Goal: Communication & Community: Share content

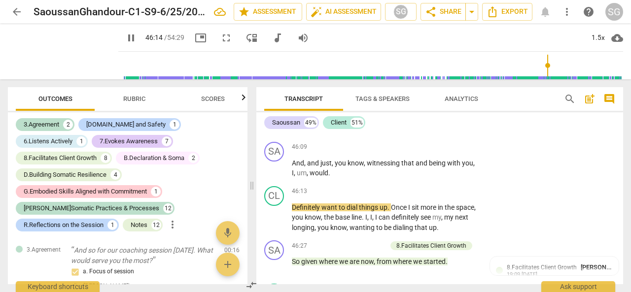
scroll to position [6178, 0]
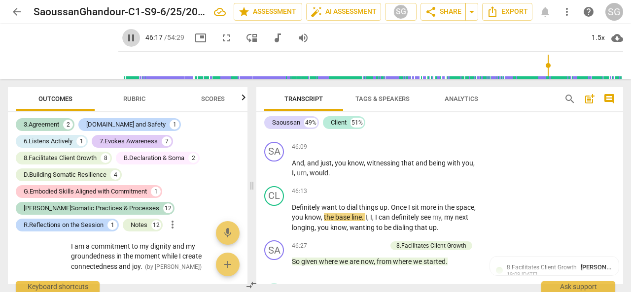
click at [125, 41] on span "pause" at bounding box center [131, 38] width 12 height 12
type input "2778"
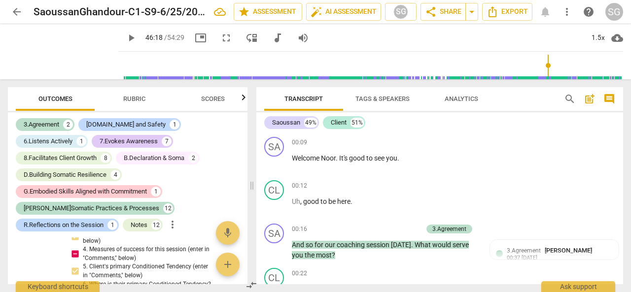
scroll to position [6028, 0]
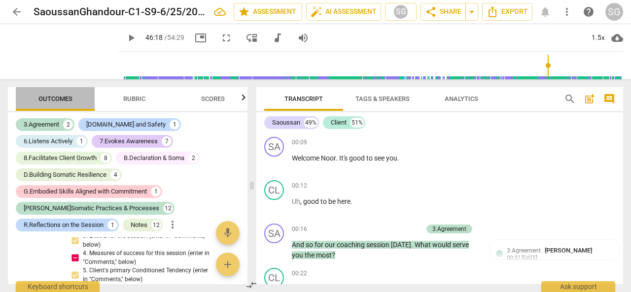
click at [43, 100] on span "Outcomes" at bounding box center [55, 98] width 34 height 7
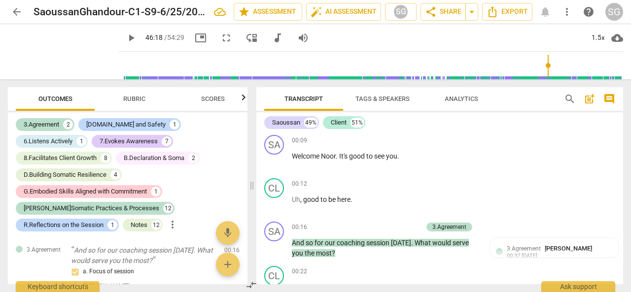
scroll to position [0, 0]
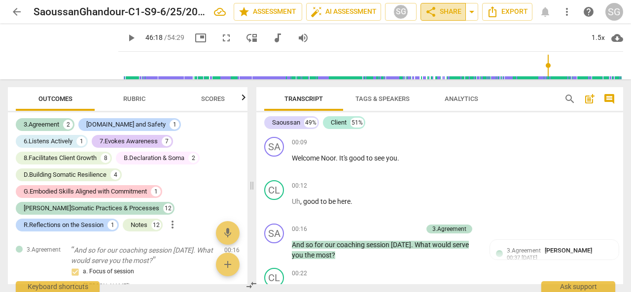
click at [440, 12] on span "share Share" at bounding box center [443, 12] width 36 height 12
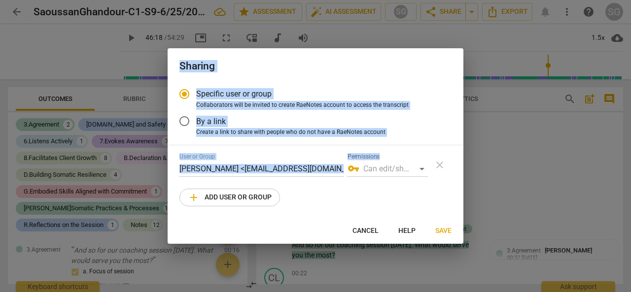
drag, startPoint x: 440, startPoint y: 12, endPoint x: 298, endPoint y: 209, distance: 242.6
click at [298, 209] on div "Sharing Specific user or group Collaborators will be invited to create RaeNotes…" at bounding box center [315, 146] width 631 height 292
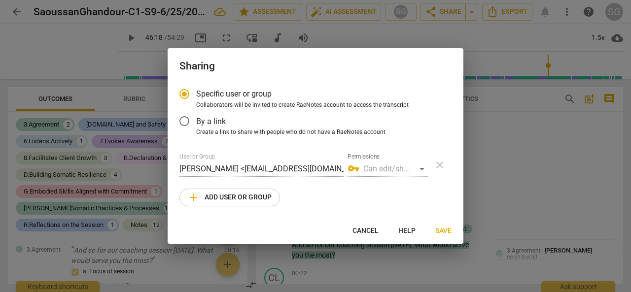
click at [297, 209] on div "Specific user or group Collaborators will be invited to create RaeNotes account…" at bounding box center [316, 150] width 296 height 136
click at [391, 171] on div "vpn_key Can edit/share" at bounding box center [388, 169] width 80 height 16
click at [422, 169] on div "vpn_key Can edit/share" at bounding box center [388, 169] width 80 height 16
click at [255, 199] on span "add Add user or group" at bounding box center [230, 198] width 84 height 12
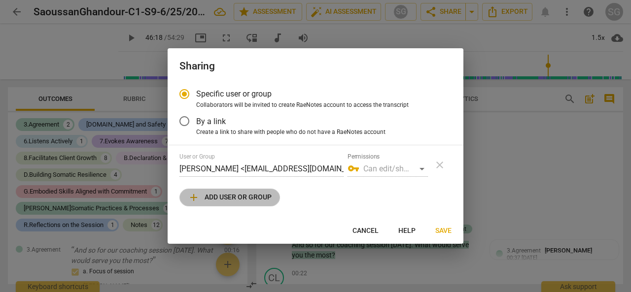
radio input "false"
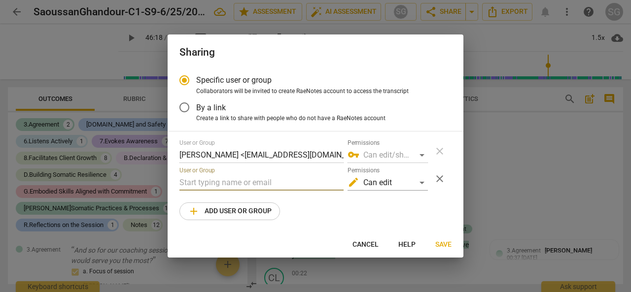
click at [244, 186] on input "text" at bounding box center [261, 183] width 164 height 16
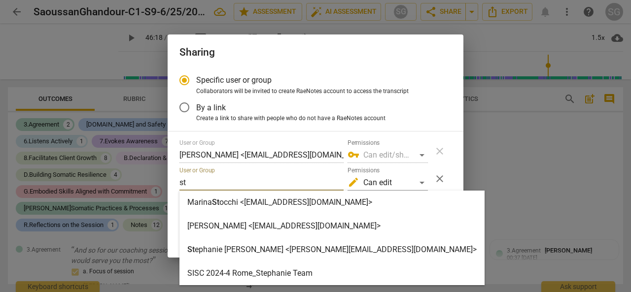
type input "st"
click at [266, 252] on strong "ephanie Meux <stephanie@strozziinstitute.com>" at bounding box center [336, 249] width 282 height 9
radio input "false"
type input "Stephanie Meux <stephanie@strozziinstitute.com>"
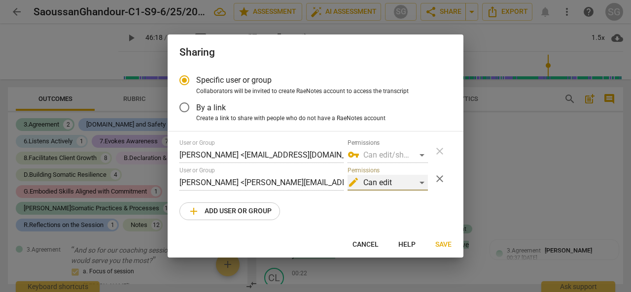
click at [421, 179] on div "edit Can edit" at bounding box center [388, 183] width 80 height 16
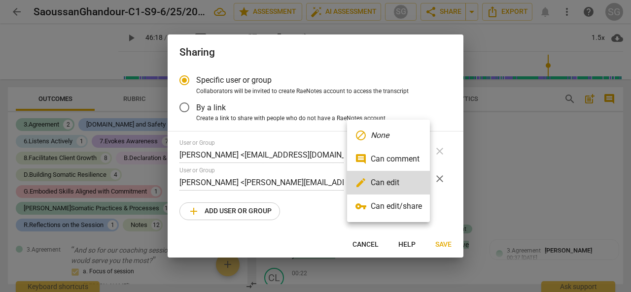
click at [562, 177] on div at bounding box center [315, 146] width 631 height 292
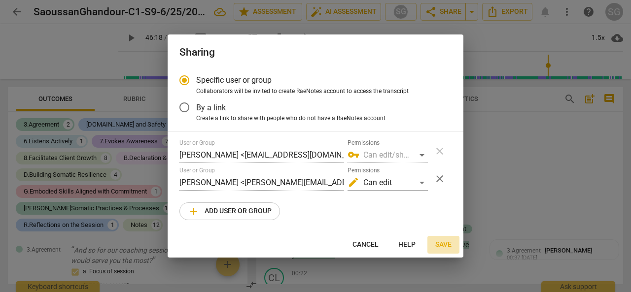
click at [449, 244] on span "Save" at bounding box center [443, 245] width 16 height 10
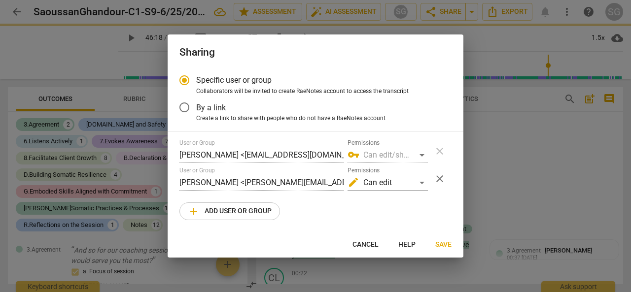
radio input "false"
